Goal: Use online tool/utility: Utilize a website feature to perform a specific function

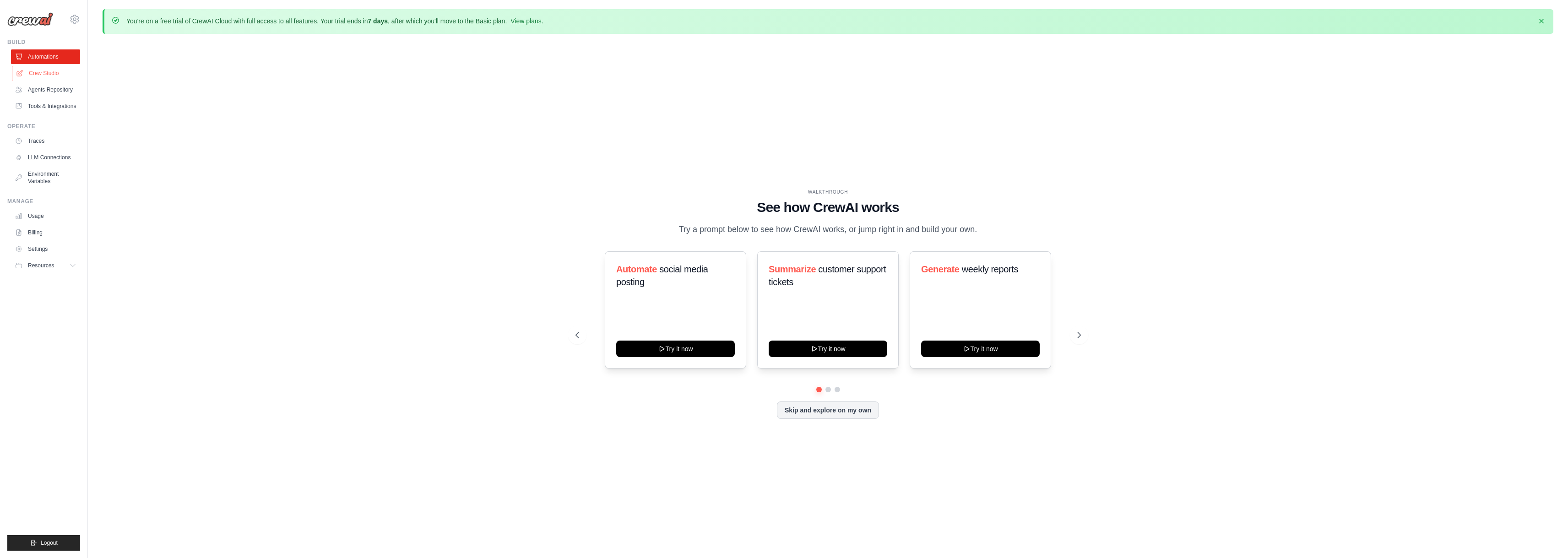
click at [54, 71] on link "Crew Studio" at bounding box center [46, 73] width 69 height 15
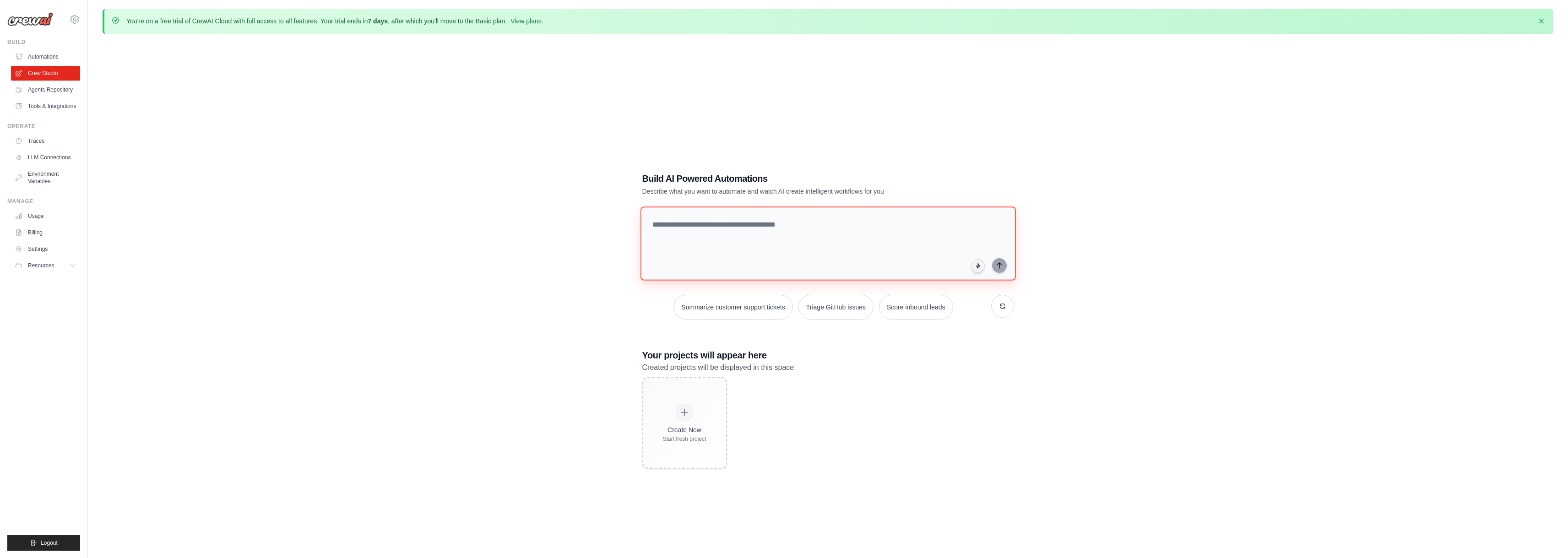
click at [775, 218] on textarea at bounding box center [828, 244] width 376 height 74
type textarea "*"
click at [989, 225] on textarea "**********" at bounding box center [829, 243] width 379 height 74
type textarea "**********"
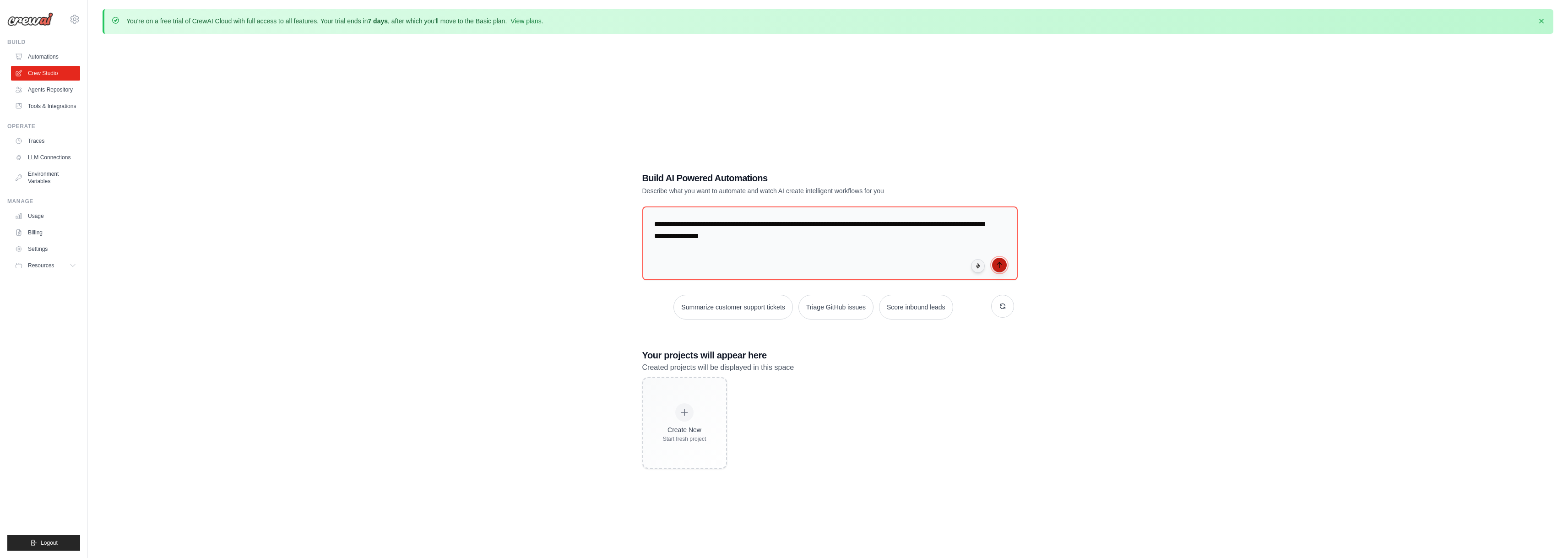
click at [1000, 264] on icon "submit" at bounding box center [999, 265] width 7 height 7
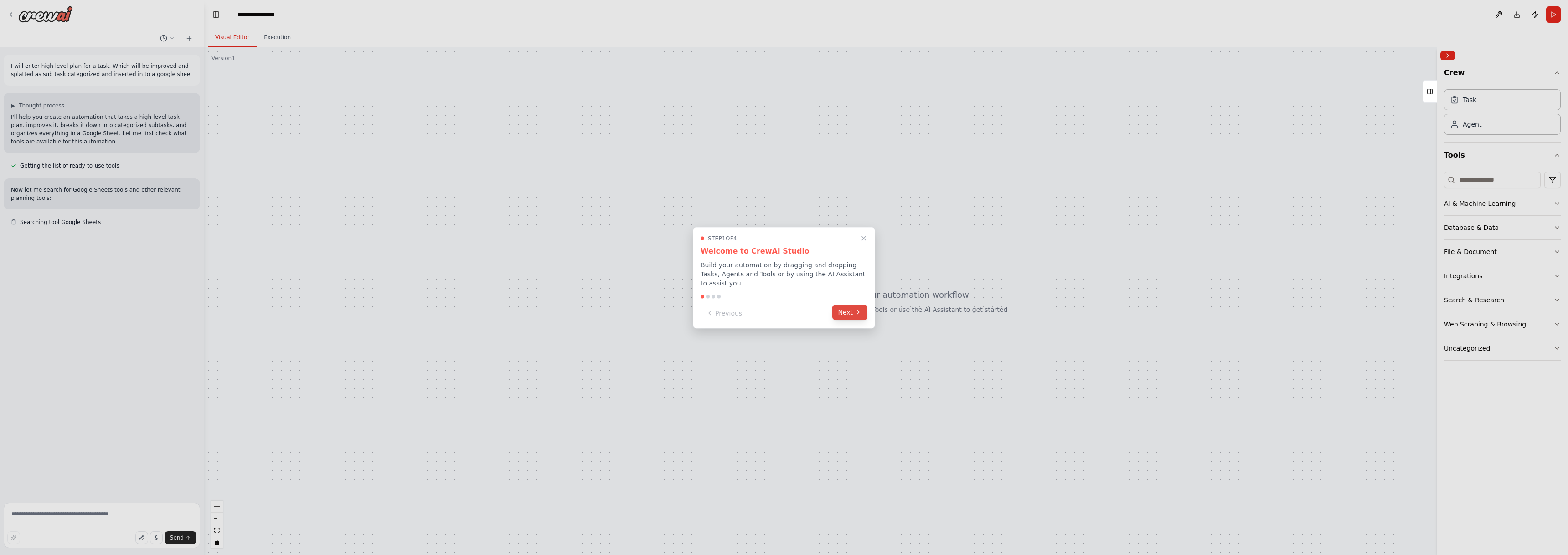
click at [863, 305] on button "Next" at bounding box center [849, 312] width 35 height 15
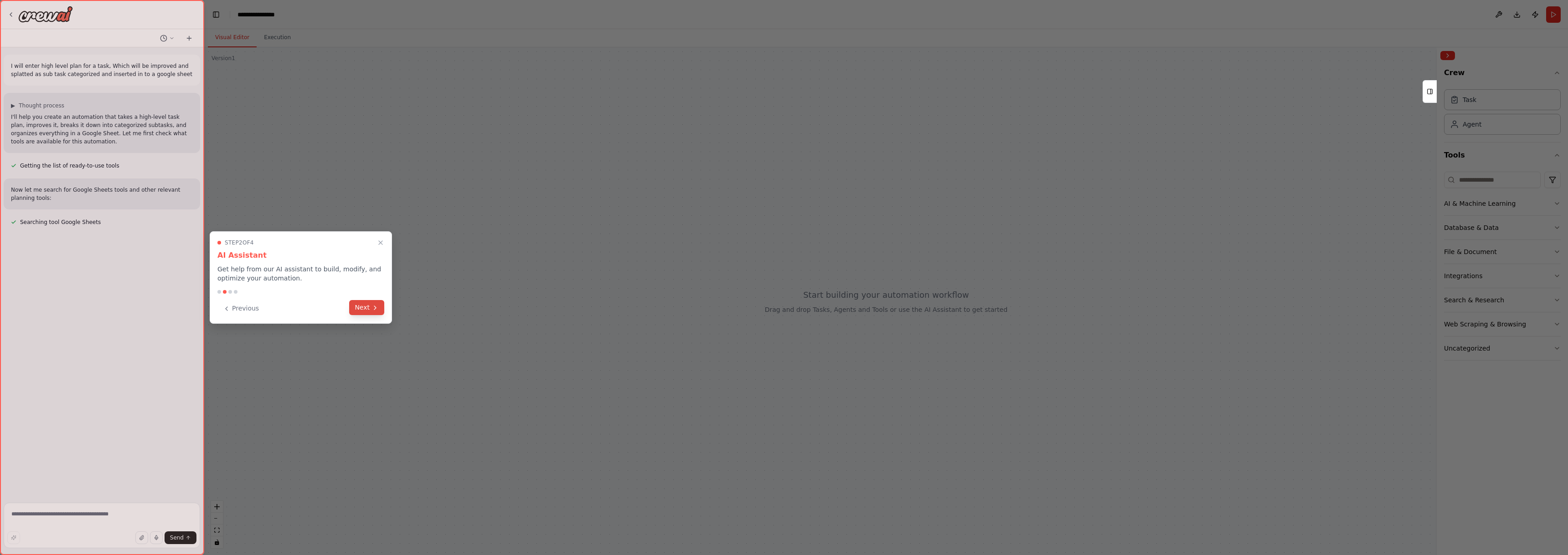
click at [376, 308] on icon at bounding box center [375, 308] width 2 height 4
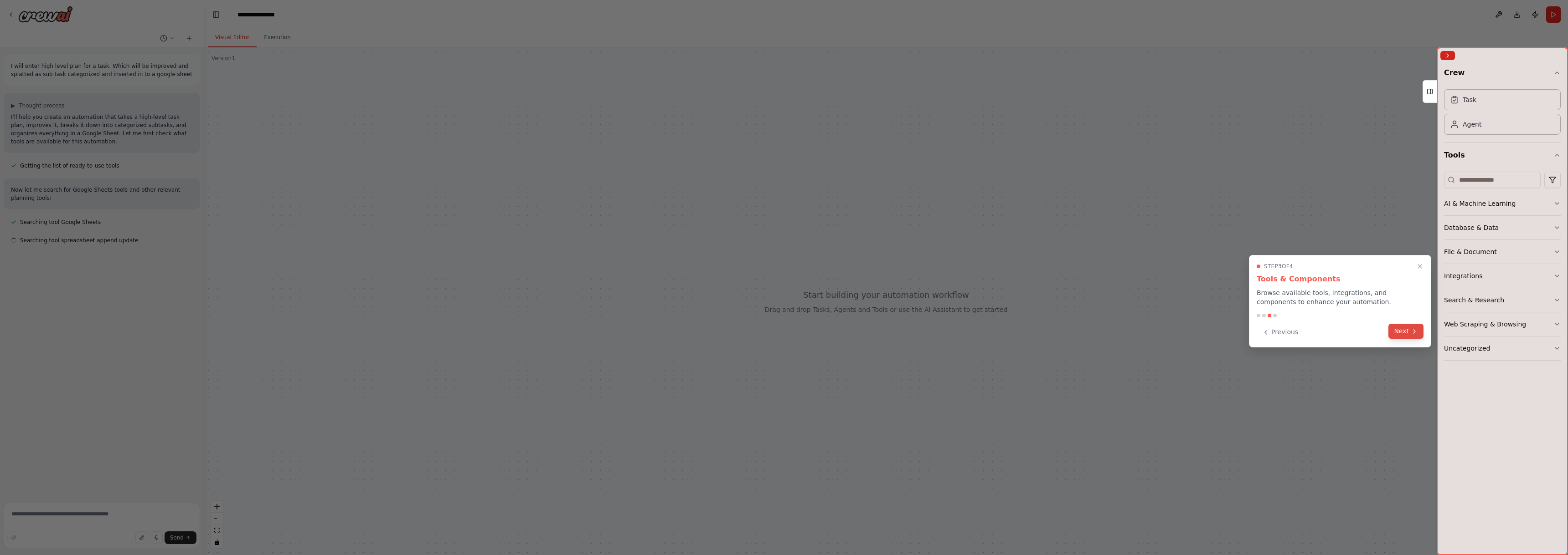
click at [1413, 336] on button "Next" at bounding box center [1405, 331] width 35 height 15
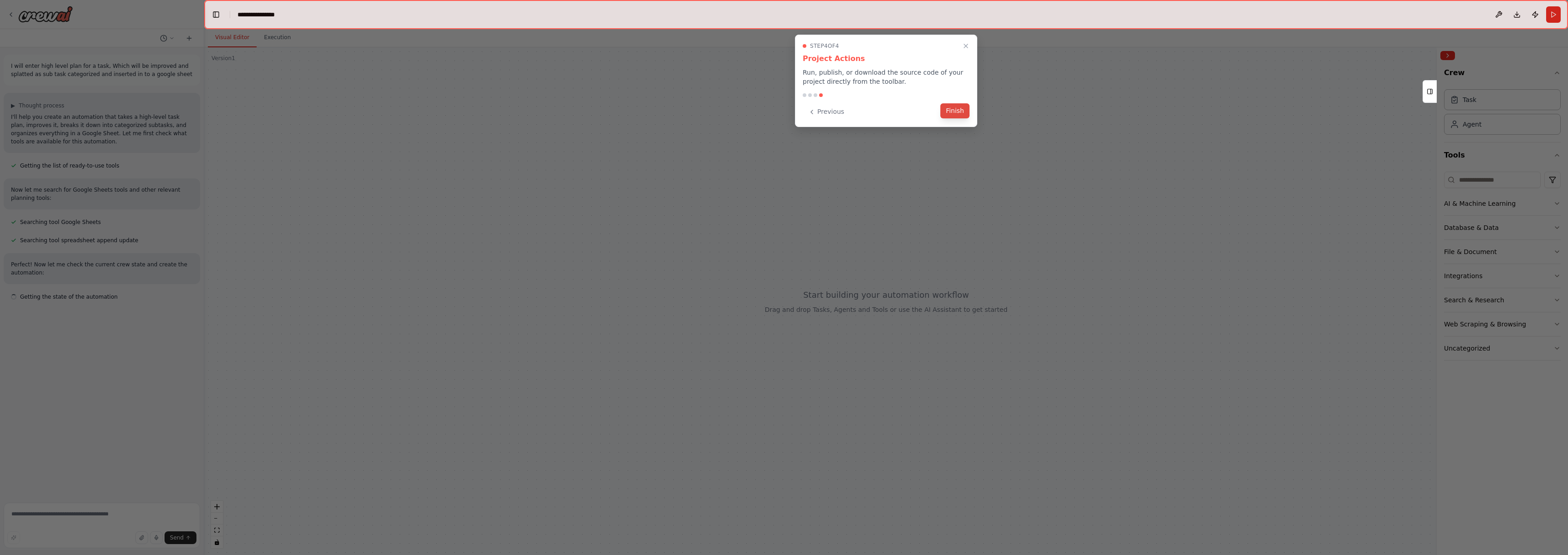
click at [958, 106] on button "Finish" at bounding box center [955, 111] width 29 height 15
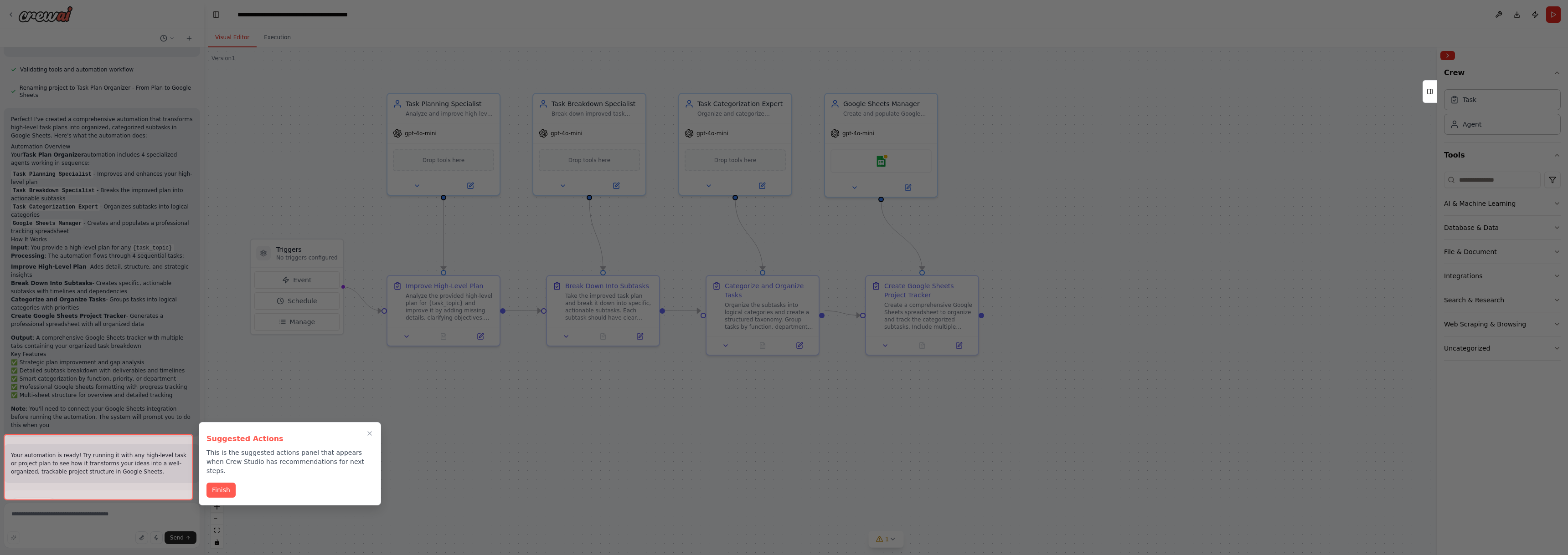
scroll to position [764, 0]
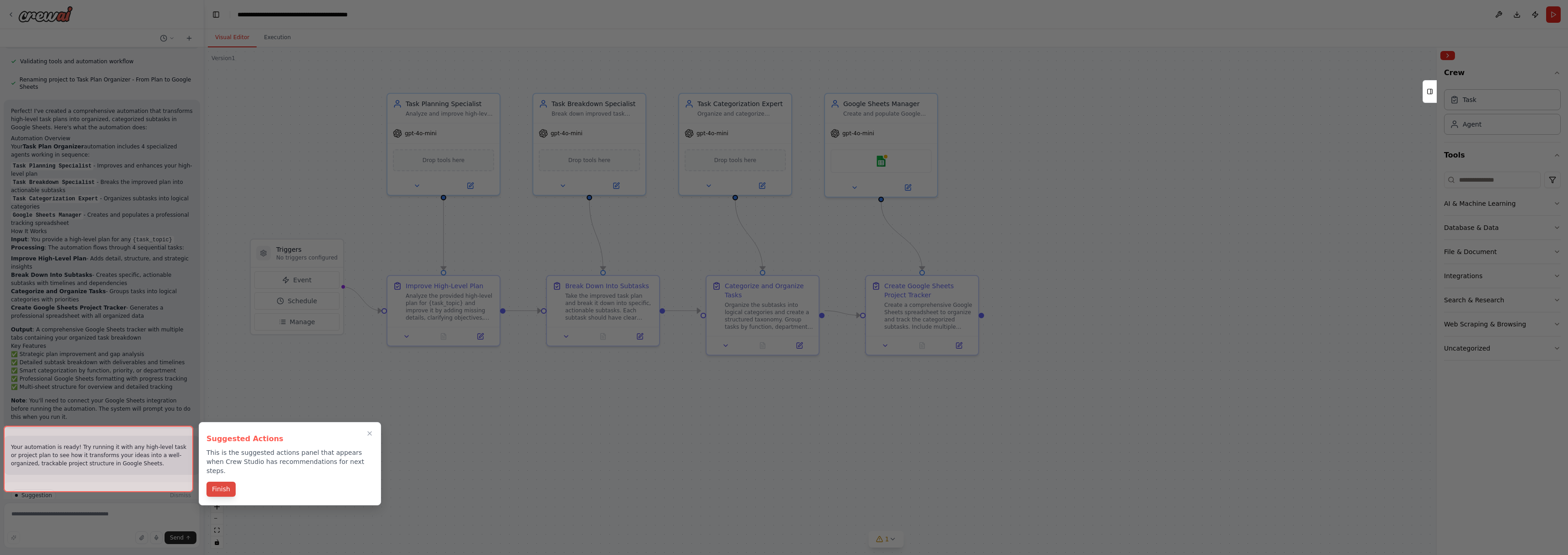
click at [223, 482] on button "Finish" at bounding box center [221, 489] width 29 height 15
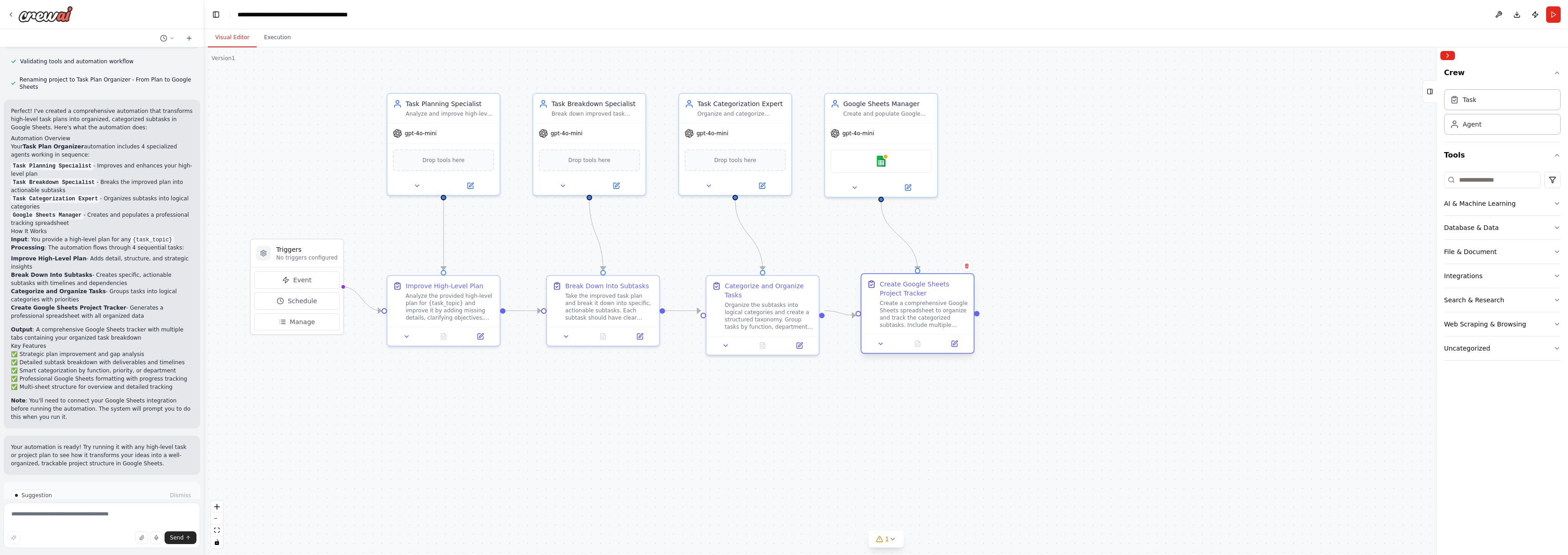
click at [936, 302] on div "Create a comprehensive Google Sheets spreadsheet to organize and track the cate…" at bounding box center [924, 314] width 89 height 29
click at [563, 185] on icon at bounding box center [563, 184] width 7 height 7
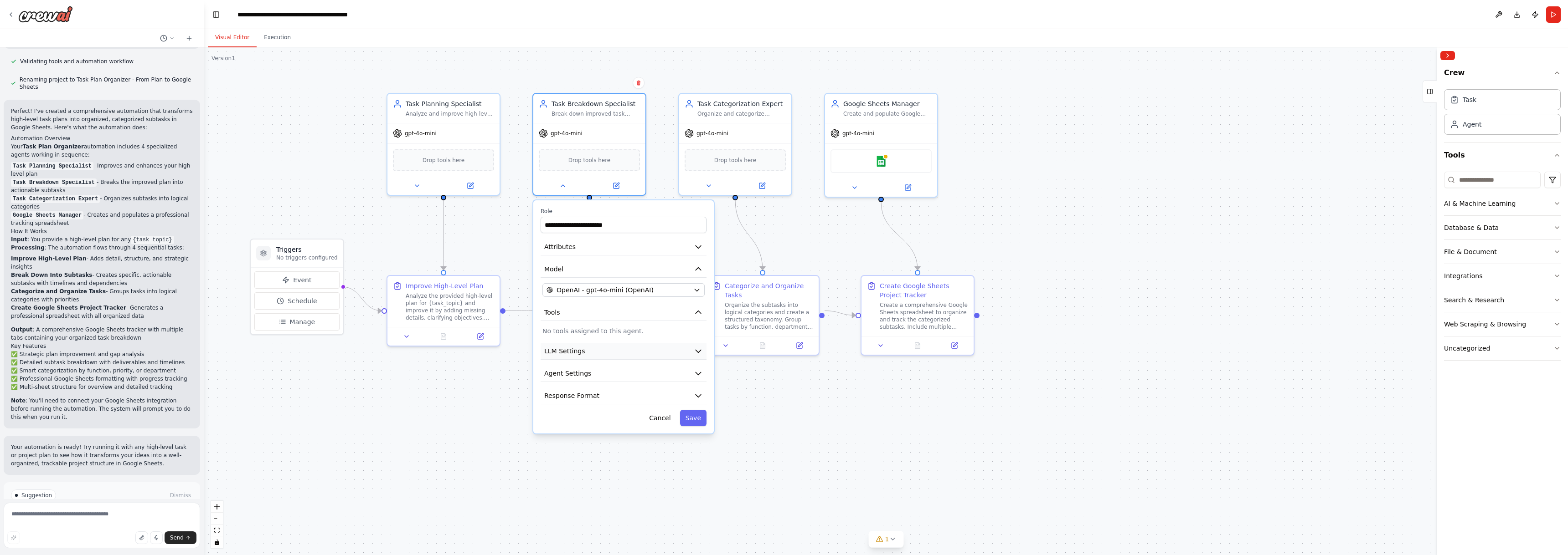
click at [698, 349] on icon "button" at bounding box center [698, 351] width 9 height 9
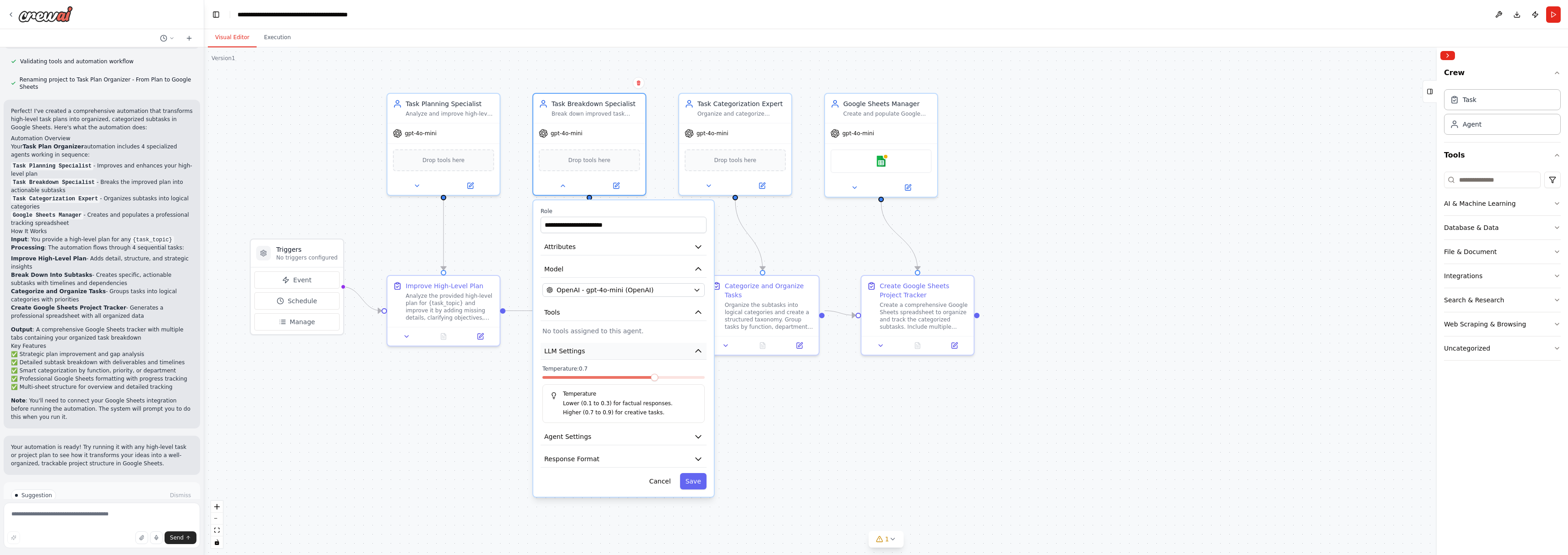
click at [698, 349] on icon "button" at bounding box center [698, 350] width 5 height 3
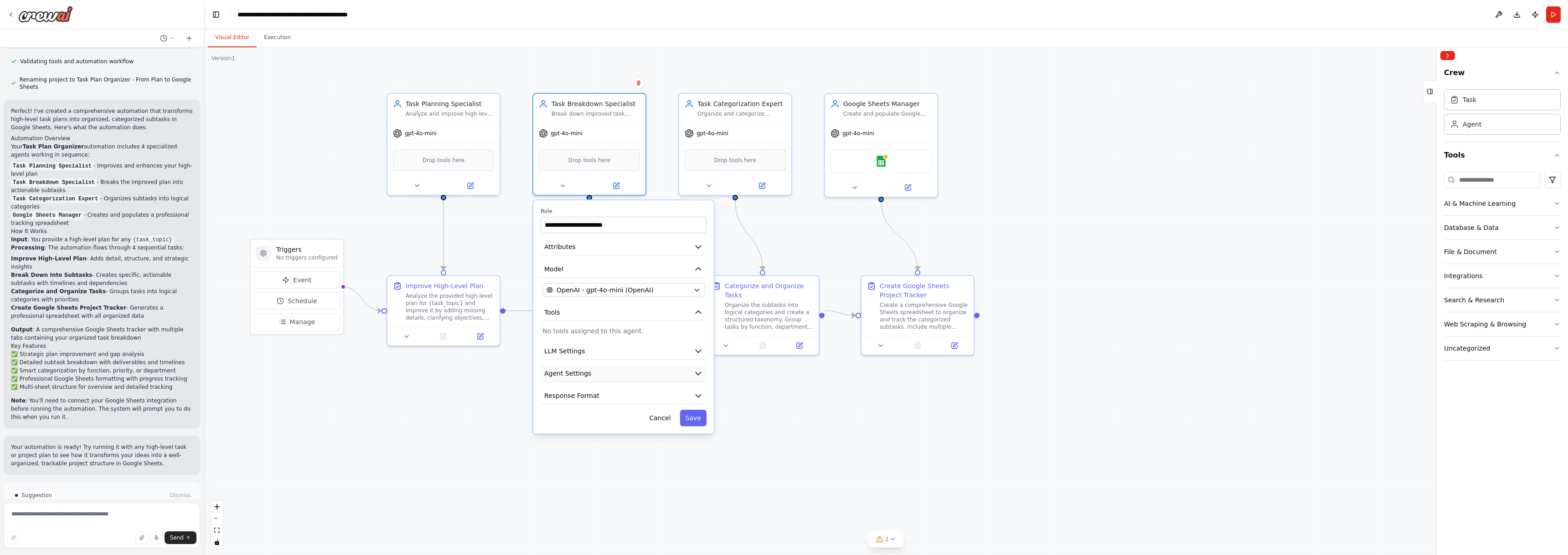
click at [701, 371] on icon "button" at bounding box center [698, 374] width 9 height 9
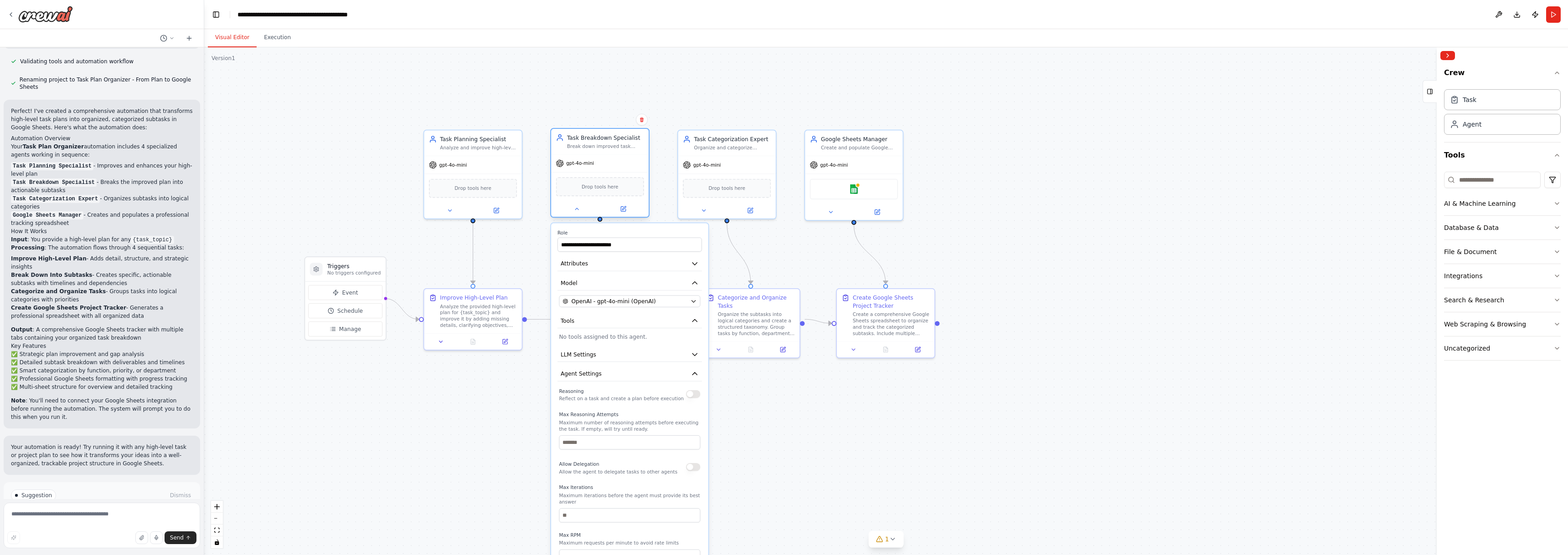
click at [607, 169] on div "gpt-4o-mini" at bounding box center [600, 163] width 98 height 17
click at [575, 106] on div ".deletable-edge-delete-btn { width: 20px; height: 20px; border: 0px solid #ffff…" at bounding box center [886, 301] width 1364 height 508
click at [526, 375] on div ".deletable-edge-delete-btn { width: 20px; height: 20px; border: 0px solid #ffff…" at bounding box center [886, 301] width 1364 height 508
click at [576, 209] on icon at bounding box center [577, 209] width 4 height 2
click at [754, 152] on div "Task Categorization Expert Organize and categorize subtasks into logical groups…" at bounding box center [727, 142] width 98 height 25
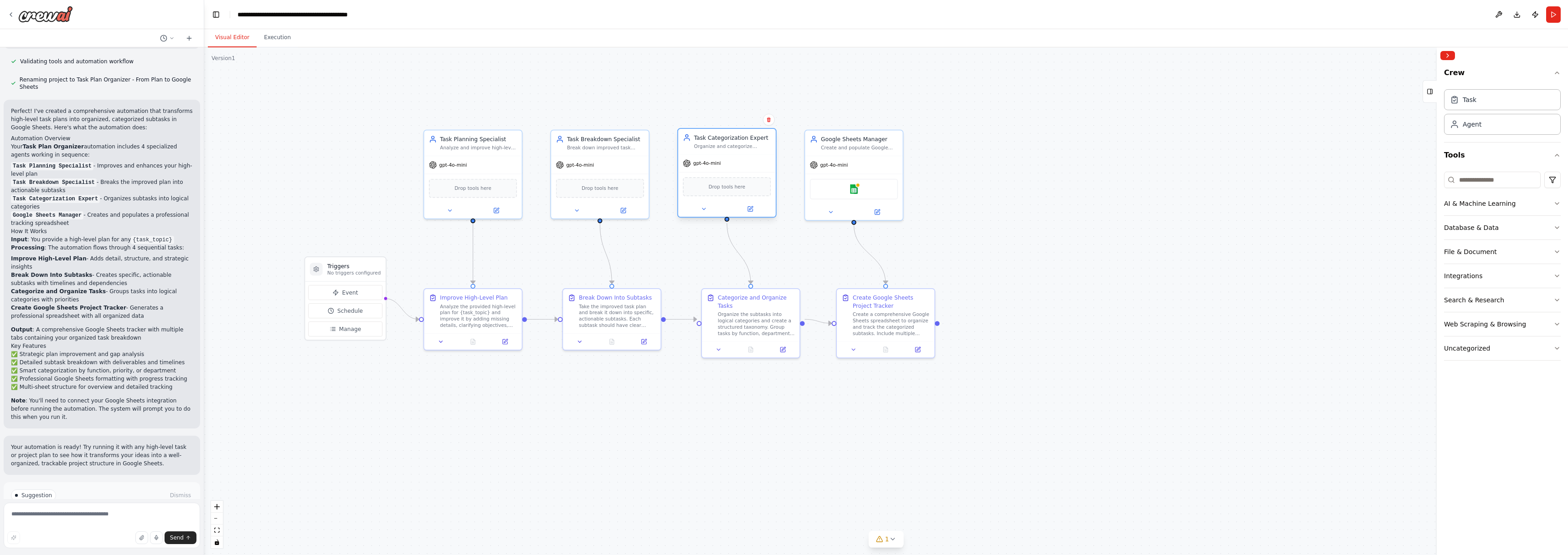
click at [733, 142] on div "Task Categorization Expert Organize and categorize subtasks into logical groups…" at bounding box center [732, 142] width 77 height 16
click at [862, 152] on div "Google Sheets Manager Create and populate Google Sheets with organized task dat…" at bounding box center [854, 142] width 98 height 25
click at [479, 143] on div "Analyze and improve high-level task plans by adding detail, structure, and stra…" at bounding box center [478, 145] width 77 height 6
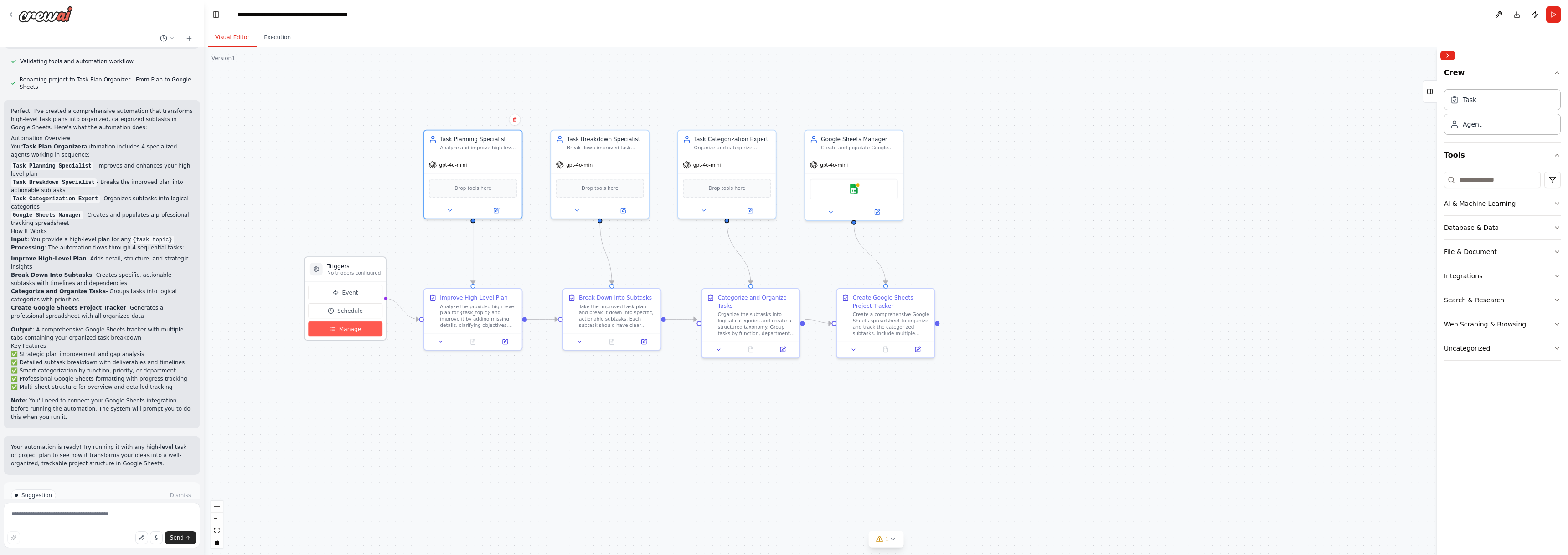
click at [357, 328] on span "Manage" at bounding box center [350, 328] width 22 height 8
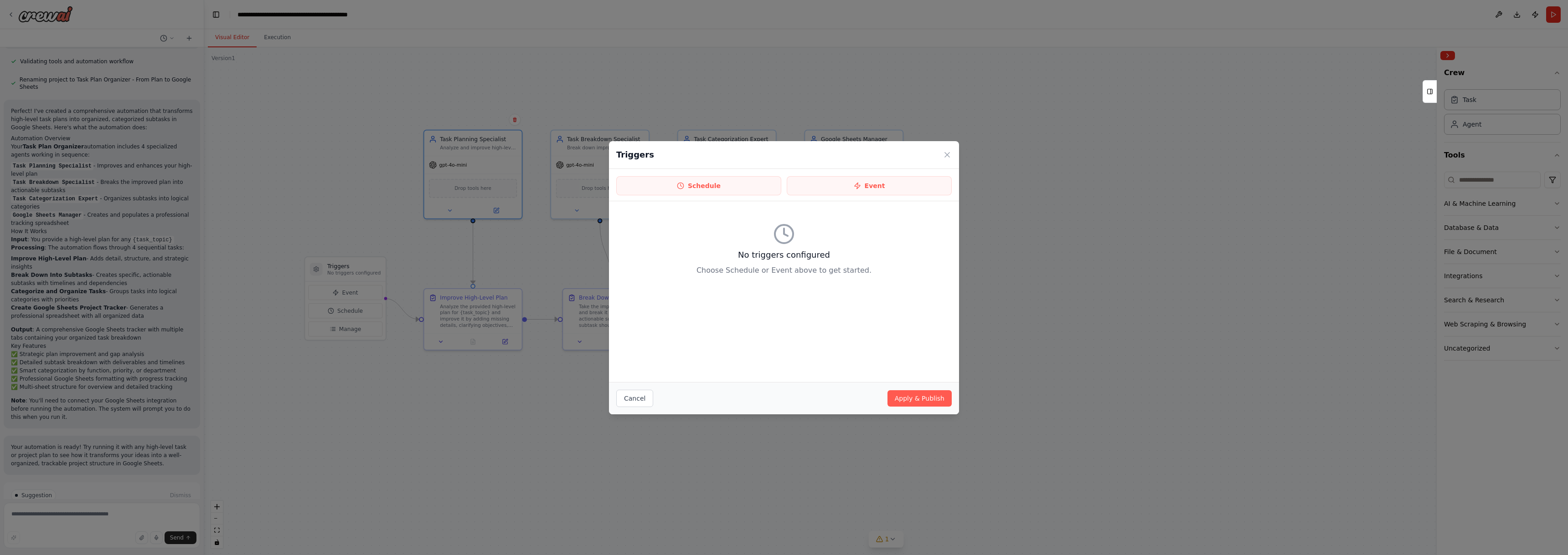
click at [947, 149] on div "Triggers" at bounding box center [783, 154] width 350 height 28
click at [949, 154] on icon at bounding box center [947, 154] width 9 height 9
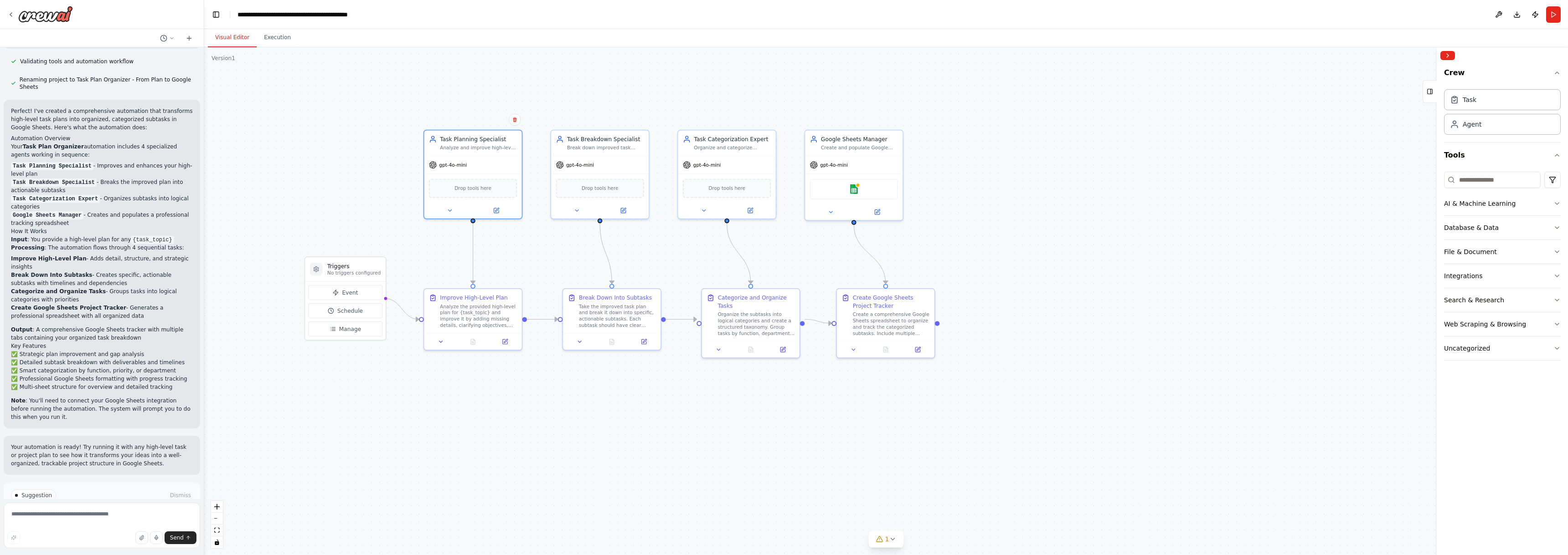
click at [94, 531] on span "Run Automation" at bounding box center [106, 534] width 44 height 7
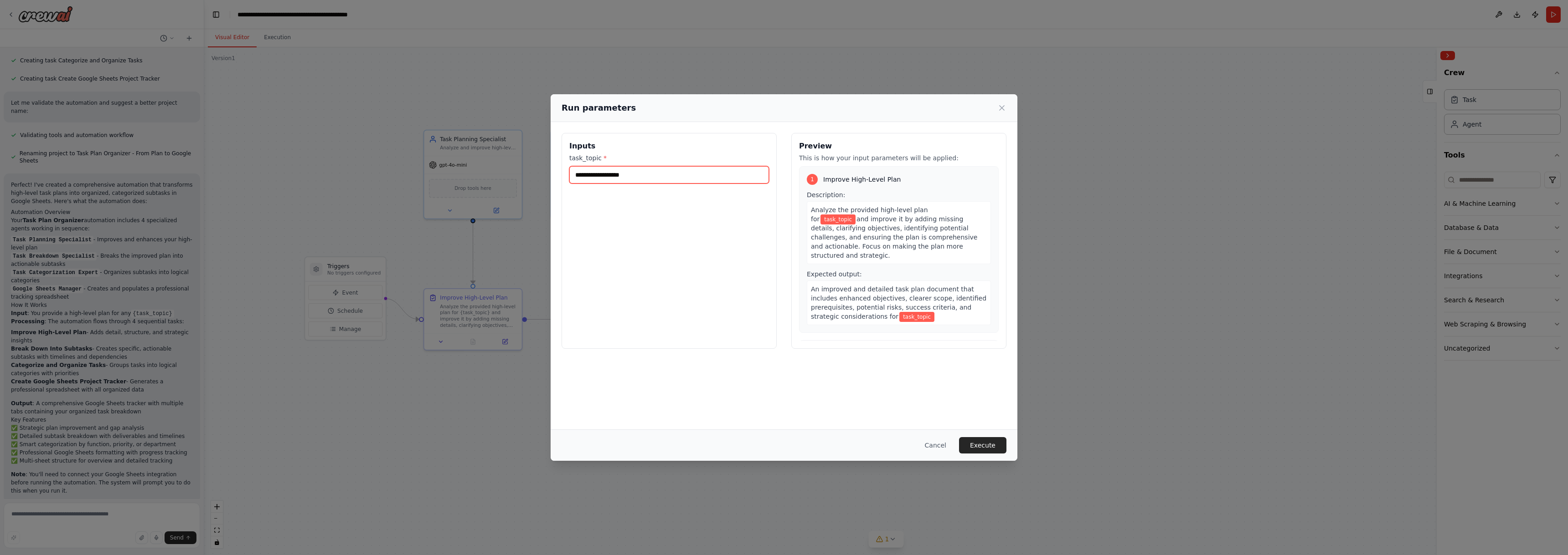
click at [672, 170] on input "task_topic *" at bounding box center [668, 174] width 200 height 17
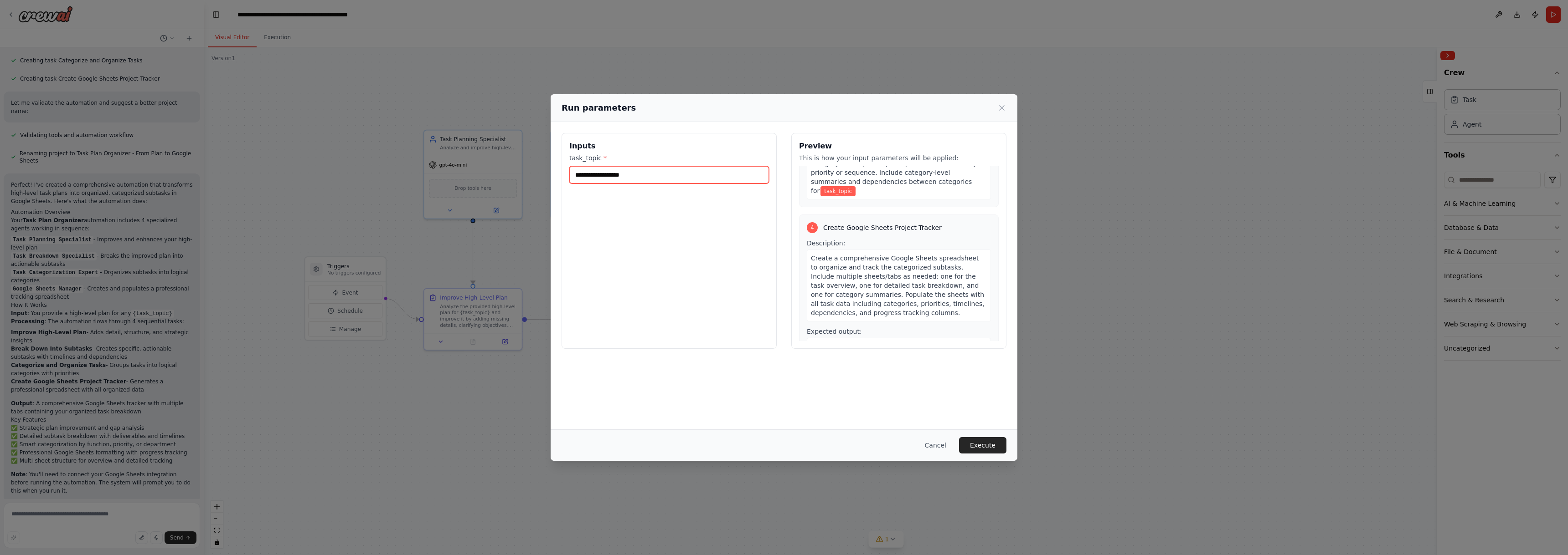
scroll to position [523, 0]
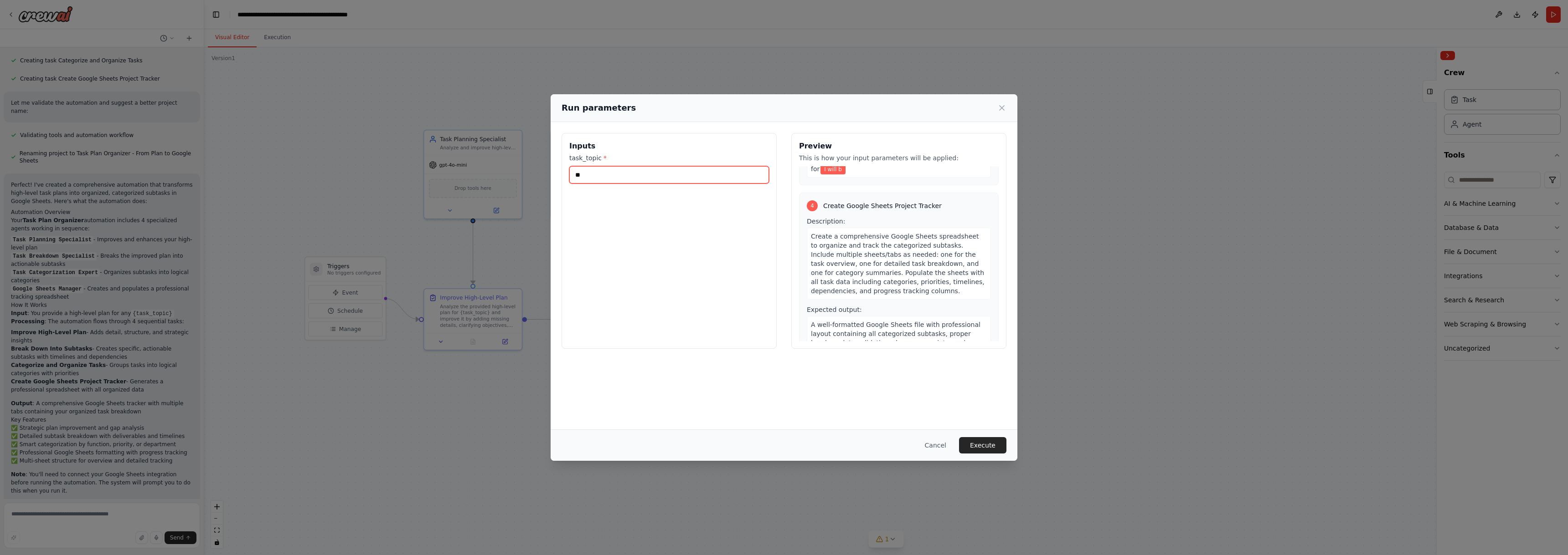
type input "*"
type input "**********"
click at [981, 436] on div "Cancel Execute" at bounding box center [783, 445] width 467 height 32
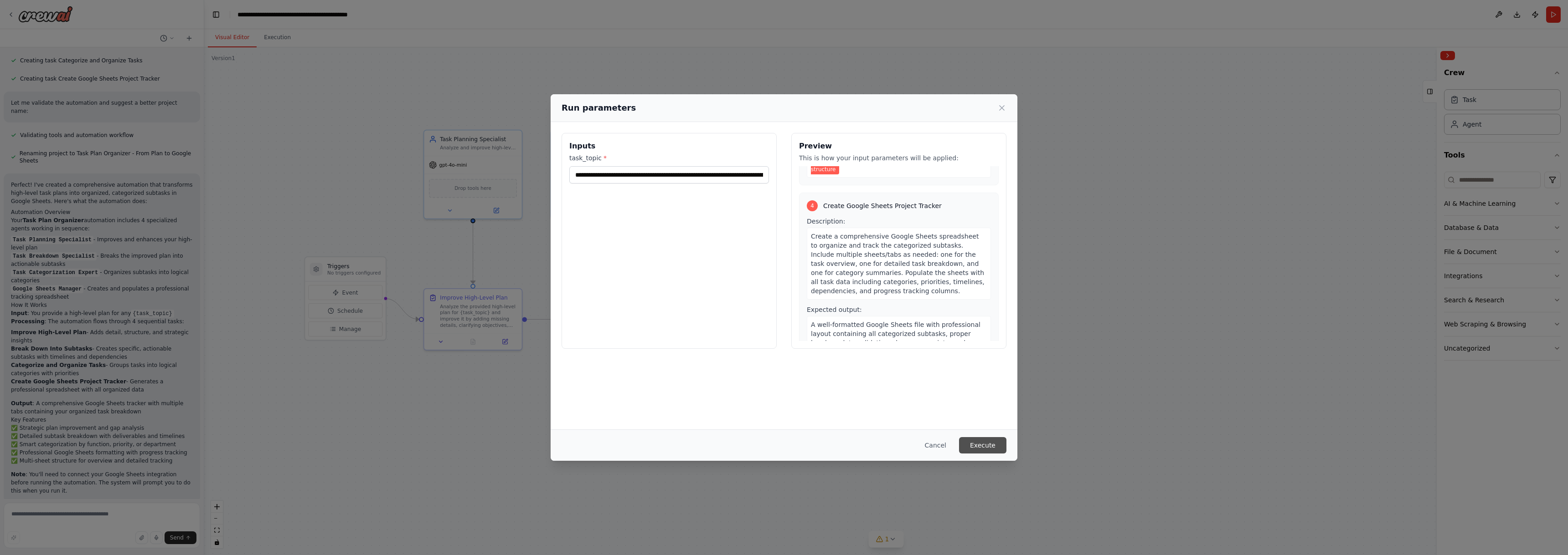
click at [985, 447] on button "Execute" at bounding box center [983, 445] width 47 height 16
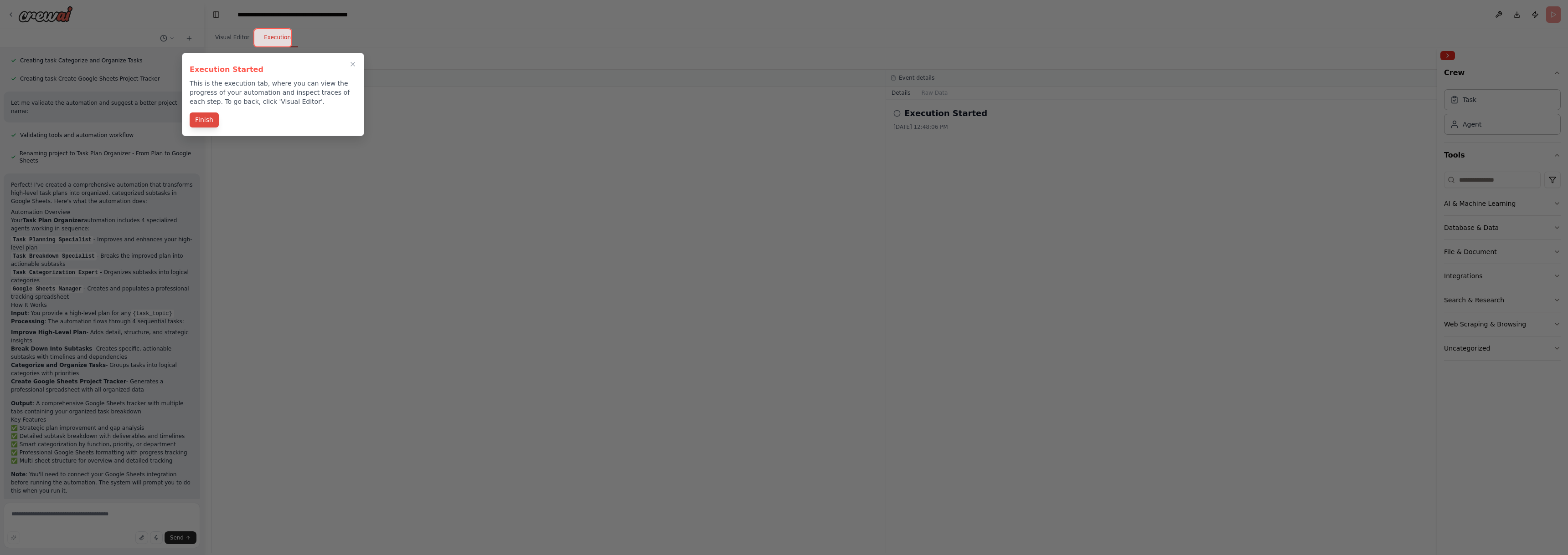
click at [201, 116] on button "Finish" at bounding box center [204, 120] width 29 height 15
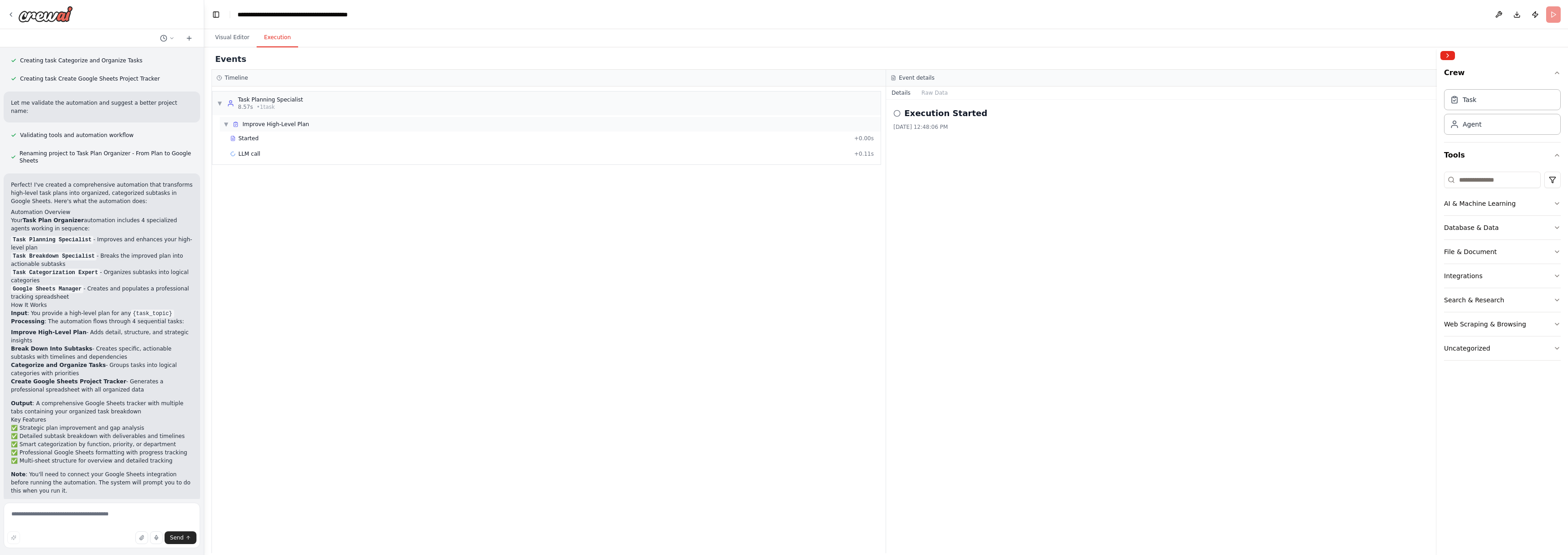
click at [226, 124] on span "▼" at bounding box center [226, 125] width 5 height 7
click at [226, 124] on span "▶" at bounding box center [226, 125] width 5 height 7
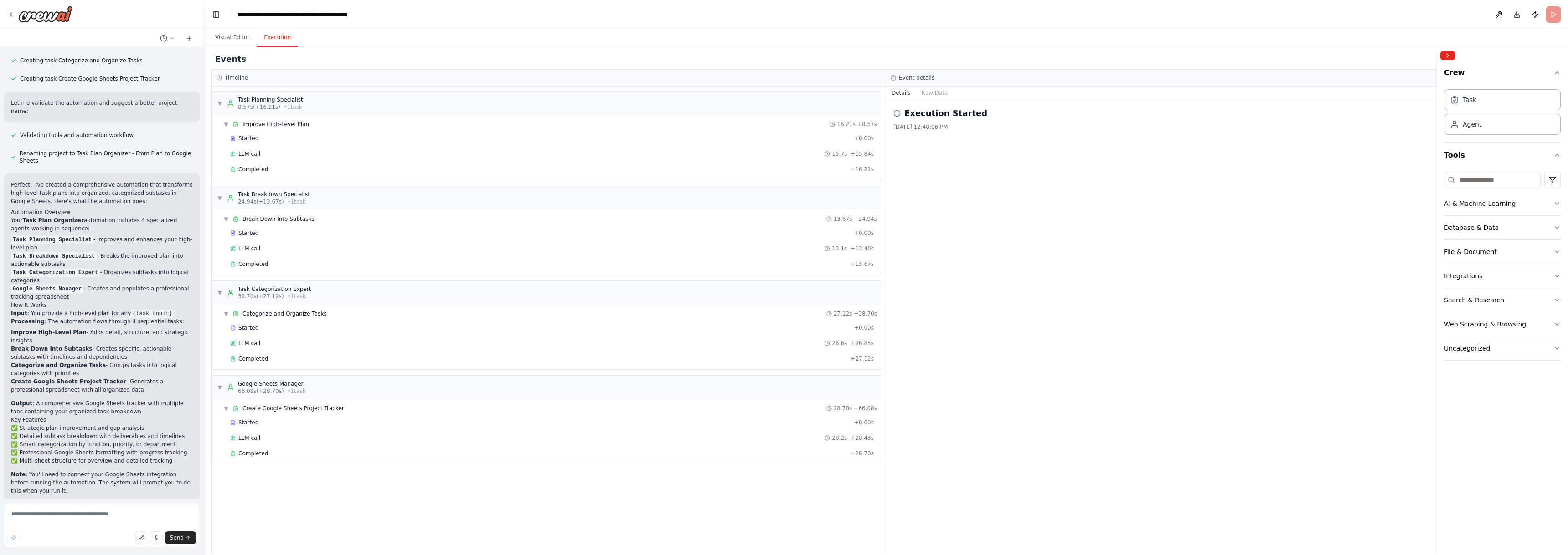
scroll to position [764, 0]
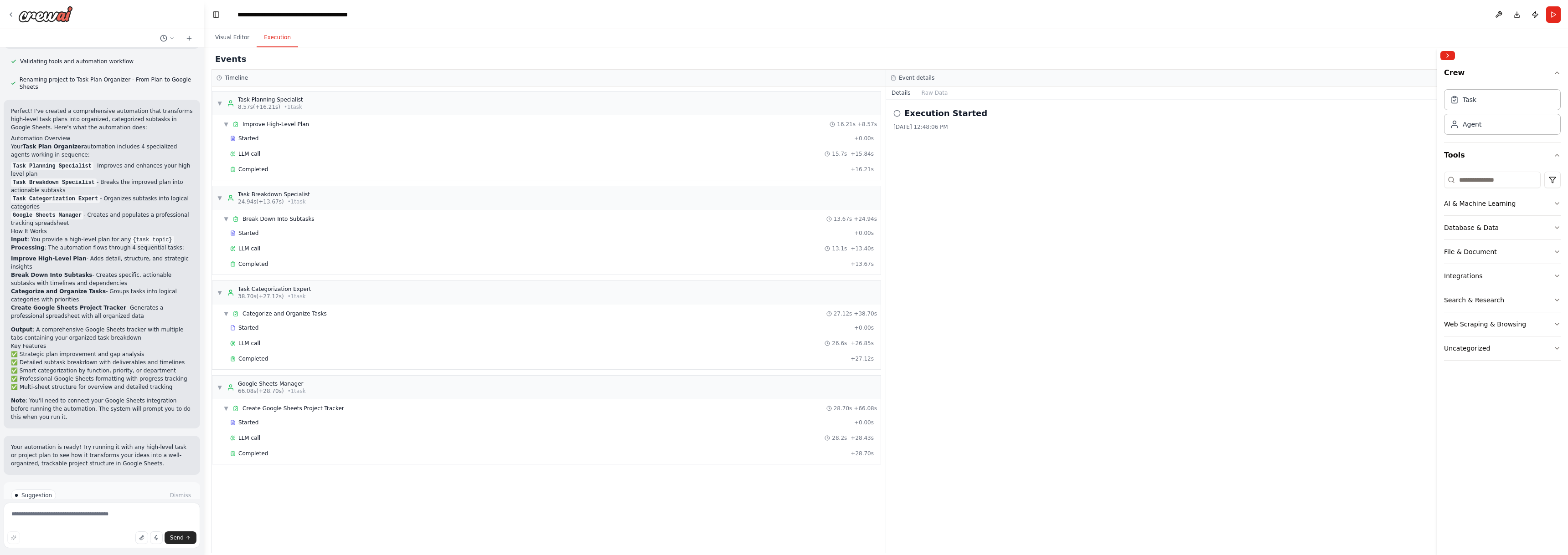
click at [898, 117] on div "Execution Started" at bounding box center [1223, 114] width 660 height 13
click at [897, 111] on icon at bounding box center [897, 114] width 7 height 7
click at [379, 454] on div "Completed" at bounding box center [538, 453] width 617 height 7
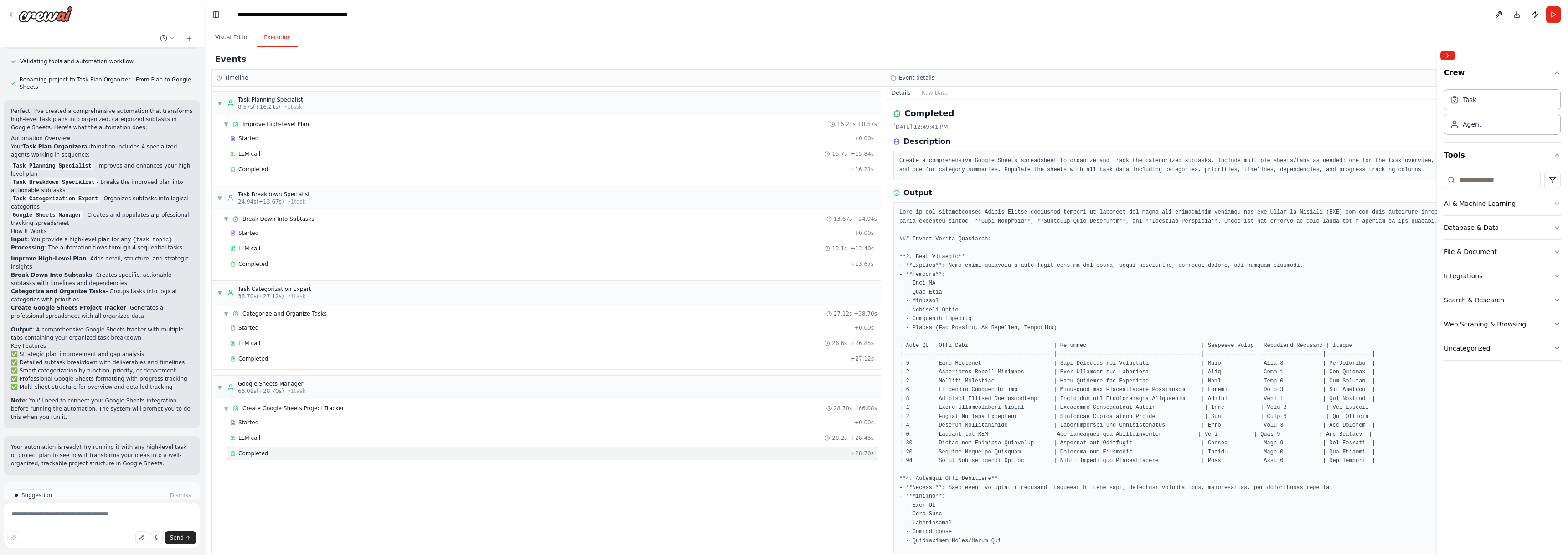
click at [378, 452] on div "Completed" at bounding box center [538, 453] width 617 height 7
click at [341, 408] on div "▼ Create Google Sheets Project Tracker 28.70s + 66.08s" at bounding box center [550, 408] width 661 height 14
click at [341, 408] on div "▶ Create Google Sheets Project Tracker 28.70s + 66.08s" at bounding box center [550, 408] width 661 height 14
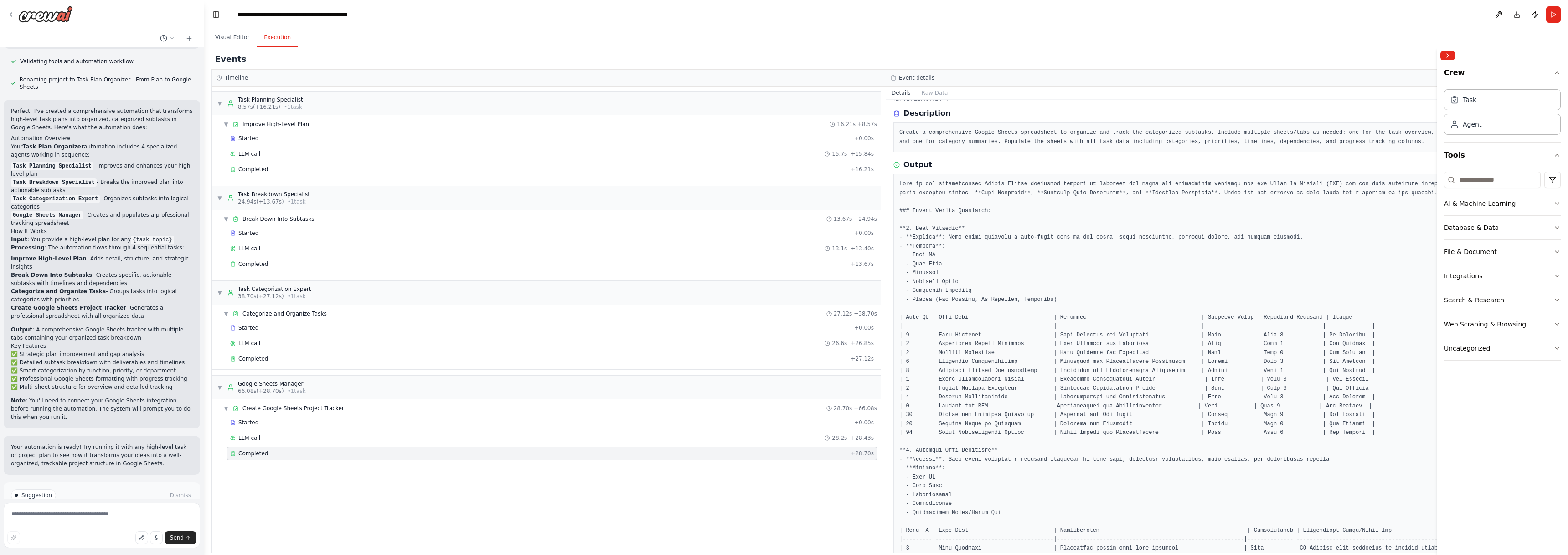
scroll to position [0, 0]
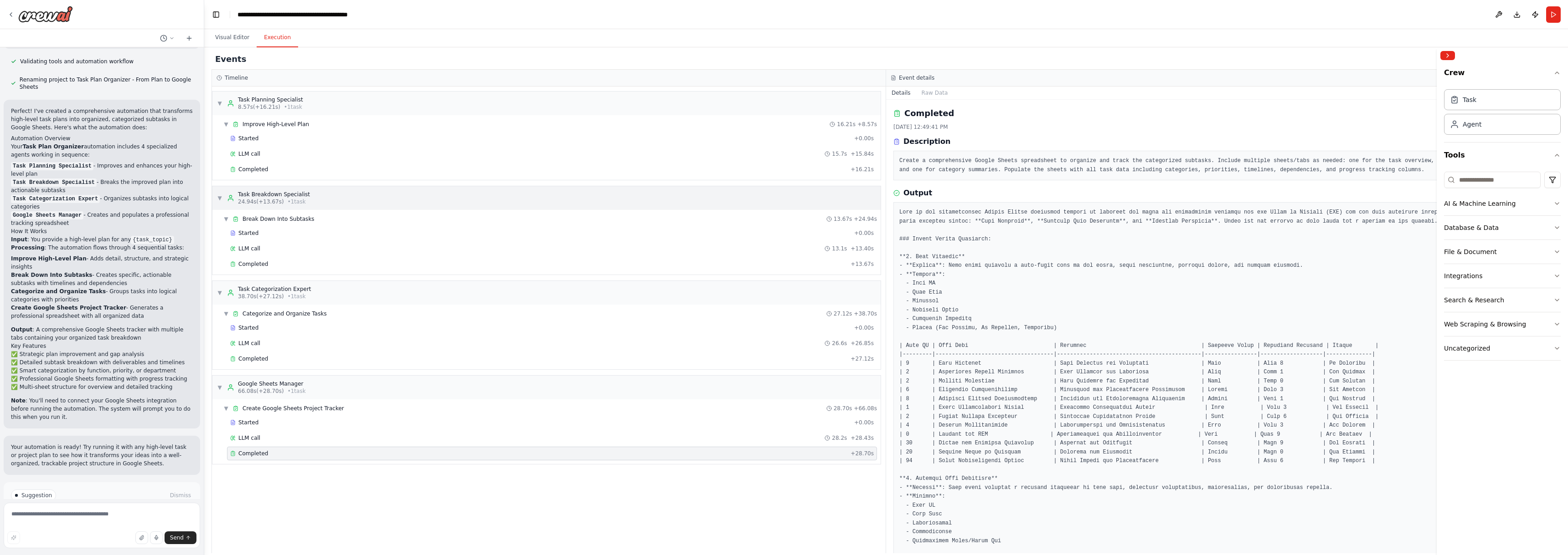
click at [409, 195] on div "▼ Task Breakdown Specialist 24.94s (+13.67s) • 1 task" at bounding box center [546, 198] width 668 height 23
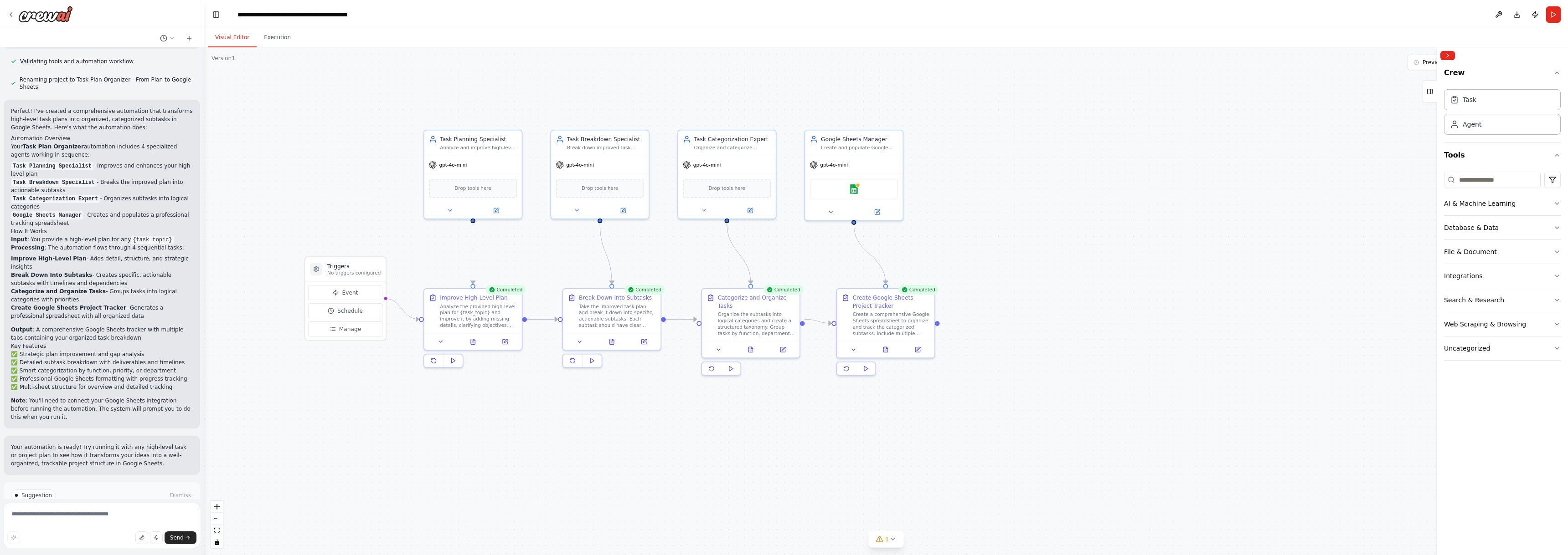
click at [228, 35] on button "Visual Editor" at bounding box center [232, 37] width 49 height 19
click at [455, 143] on div "Analyze and improve high-level task plans by adding detail, structure, and stra…" at bounding box center [478, 145] width 77 height 6
drag, startPoint x: 454, startPoint y: 143, endPoint x: 505, endPoint y: 410, distance: 271.8
click at [505, 410] on div ".deletable-edge-delete-btn { width: 20px; height: 20px; border: 0px solid #ffff…" at bounding box center [886, 301] width 1364 height 508
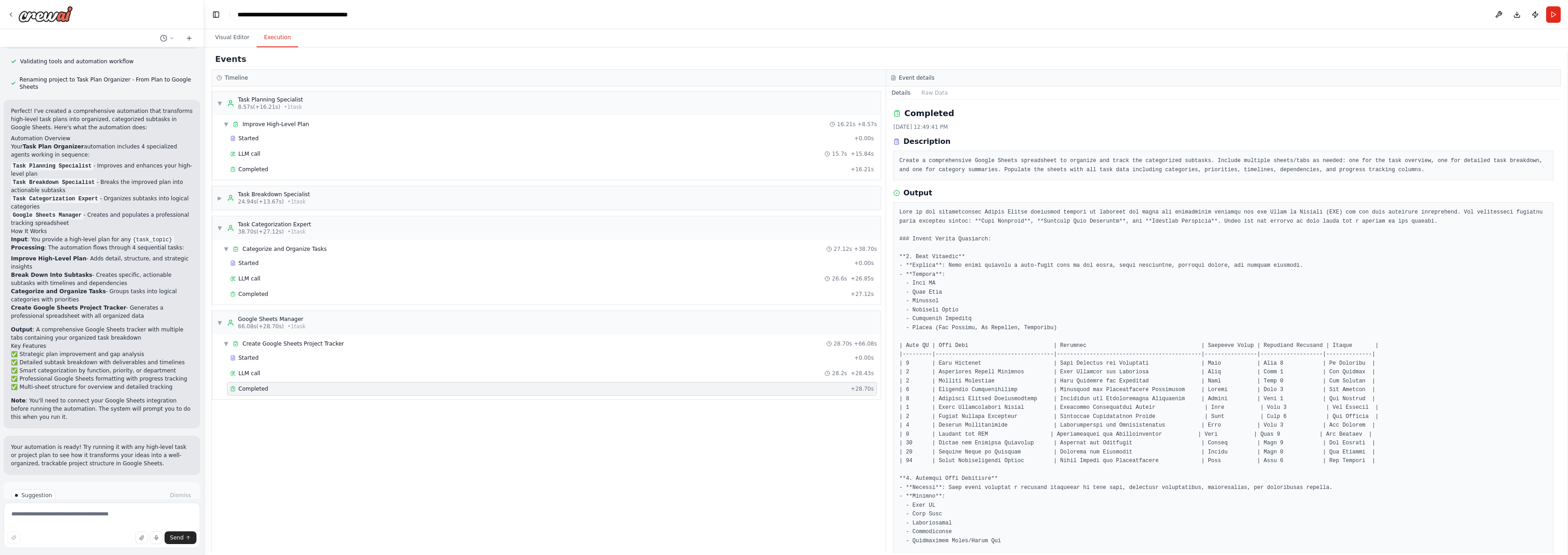
click at [274, 36] on button "Execution" at bounding box center [277, 37] width 42 height 19
click at [1519, 16] on button "Download" at bounding box center [1517, 14] width 14 height 16
